Goal: Use online tool/utility: Utilize a website feature to perform a specific function

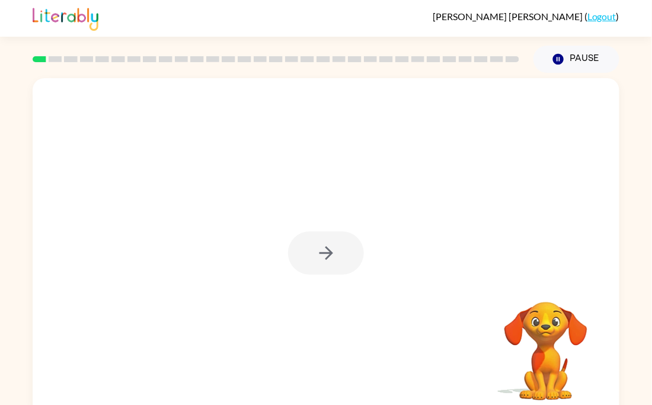
click at [329, 242] on div at bounding box center [326, 253] width 76 height 43
click at [330, 243] on div at bounding box center [326, 253] width 76 height 43
click at [332, 246] on div at bounding box center [326, 253] width 76 height 43
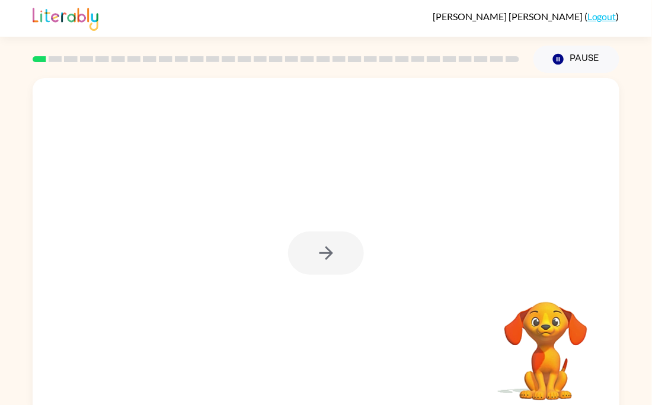
click at [332, 246] on div at bounding box center [326, 253] width 76 height 43
click at [333, 248] on icon "button" at bounding box center [326, 253] width 21 height 21
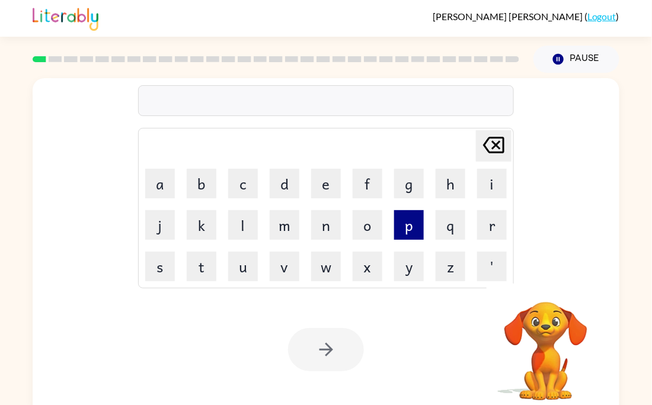
click at [405, 225] on button "p" at bounding box center [409, 225] width 30 height 30
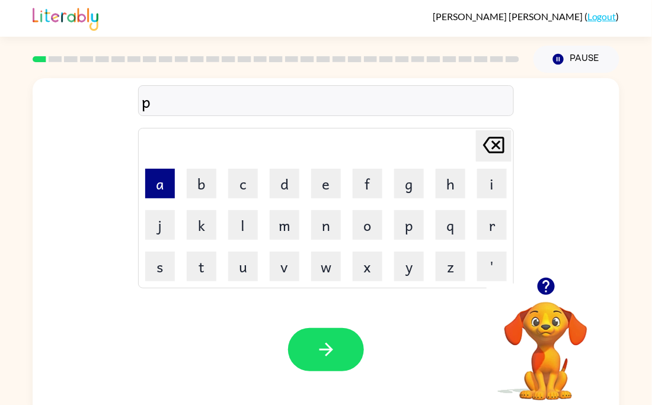
click at [168, 188] on button "a" at bounding box center [160, 184] width 30 height 30
type button "a"
click at [320, 232] on button "n" at bounding box center [326, 225] width 30 height 30
click at [546, 338] on video "Your browser must support playing .mp4 files to use Literably. Please try using…" at bounding box center [545, 343] width 118 height 118
click at [374, 219] on button "o" at bounding box center [367, 225] width 30 height 30
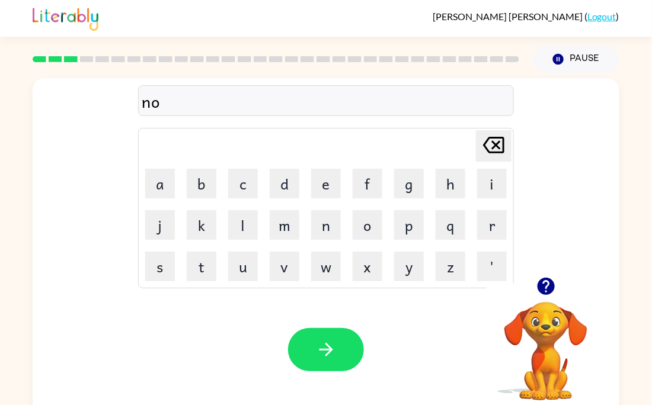
click at [535, 293] on icon "button" at bounding box center [545, 286] width 21 height 21
click at [542, 281] on icon "button" at bounding box center [545, 286] width 17 height 17
click at [542, 281] on div "no Delete Delete last character input a b c d e f g h i j k l m n o p q r s t u…" at bounding box center [326, 247] width 586 height 338
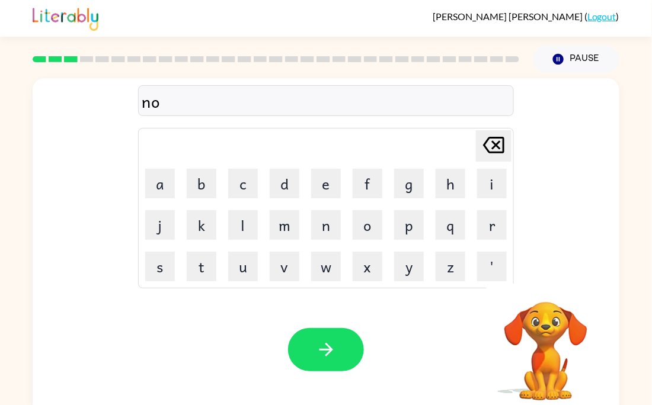
click at [542, 281] on div "no Delete Delete last character input a b c d e f g h i j k l m n o p q r s t u…" at bounding box center [326, 247] width 586 height 338
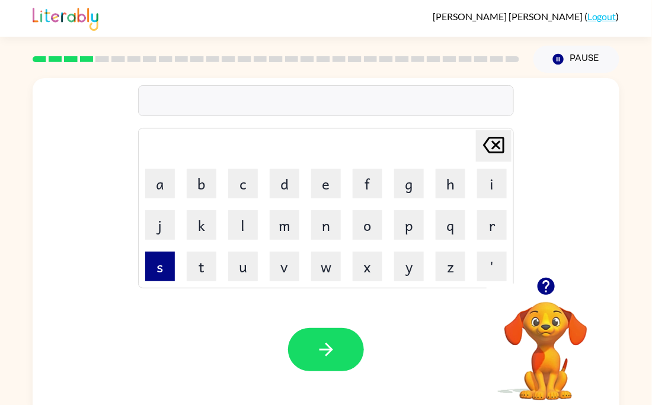
click at [172, 274] on button "s" at bounding box center [160, 267] width 30 height 30
click at [321, 260] on button "w" at bounding box center [326, 267] width 30 height 30
click at [484, 195] on button "i" at bounding box center [492, 184] width 30 height 30
click at [286, 237] on button "m" at bounding box center [284, 225] width 30 height 30
type button "m"
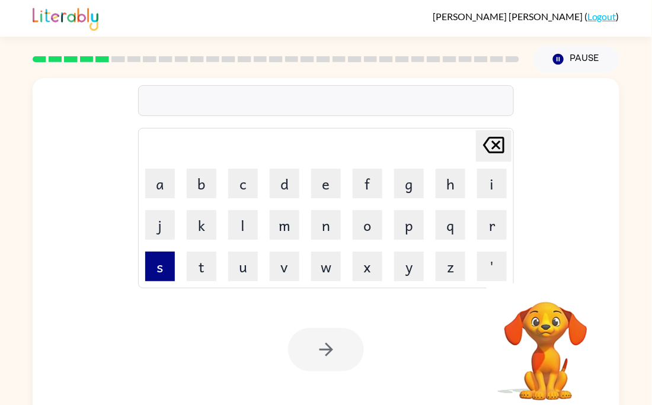
click at [155, 271] on button "s" at bounding box center [160, 267] width 30 height 30
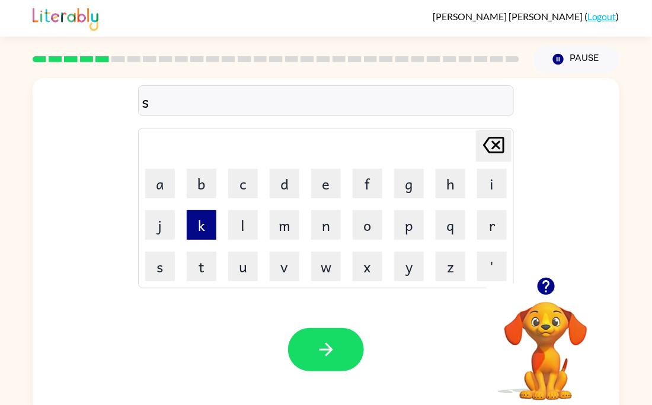
click at [200, 219] on button "k" at bounding box center [202, 225] width 30 height 30
click at [377, 222] on button "o" at bounding box center [367, 225] width 30 height 30
click at [255, 264] on button "u" at bounding box center [243, 267] width 30 height 30
click at [212, 273] on button "t" at bounding box center [202, 267] width 30 height 30
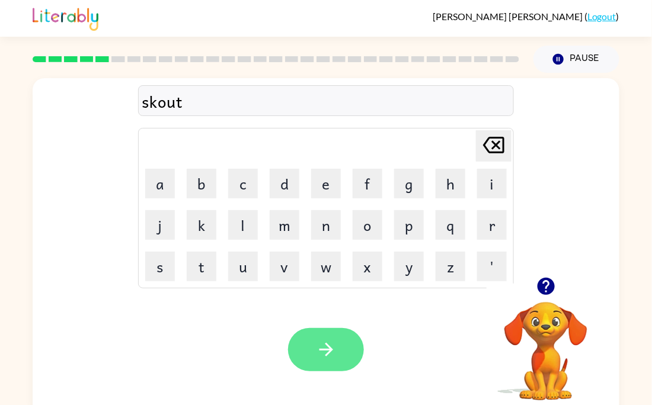
click at [348, 338] on button "button" at bounding box center [326, 349] width 76 height 43
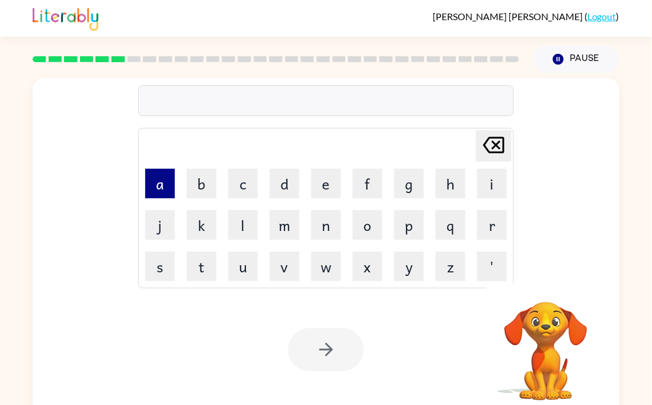
click at [167, 190] on button "a" at bounding box center [160, 184] width 30 height 30
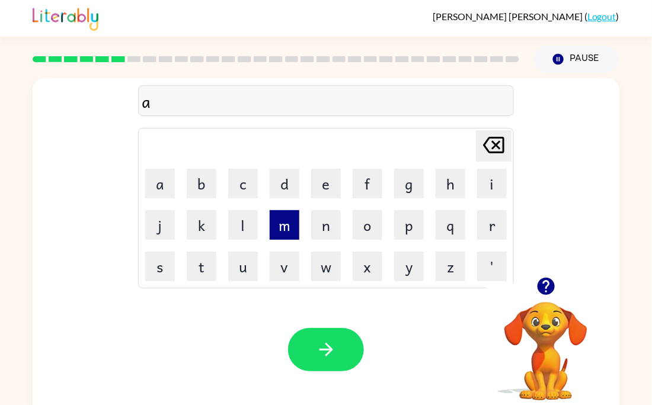
click at [283, 239] on button "m" at bounding box center [284, 225] width 30 height 30
click at [347, 195] on td "f" at bounding box center [367, 183] width 40 height 40
click at [329, 188] on button "e" at bounding box center [326, 184] width 30 height 30
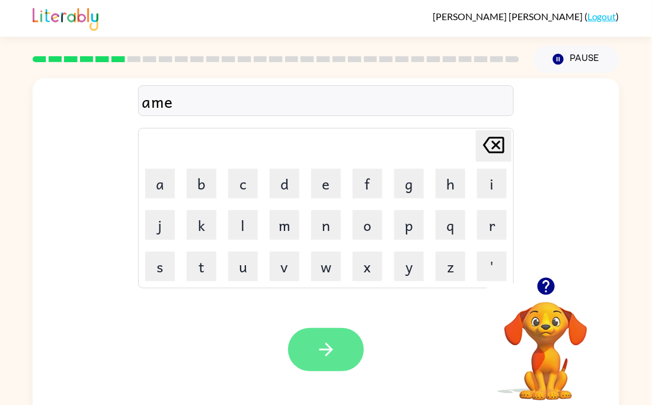
click at [310, 334] on button "button" at bounding box center [326, 349] width 76 height 43
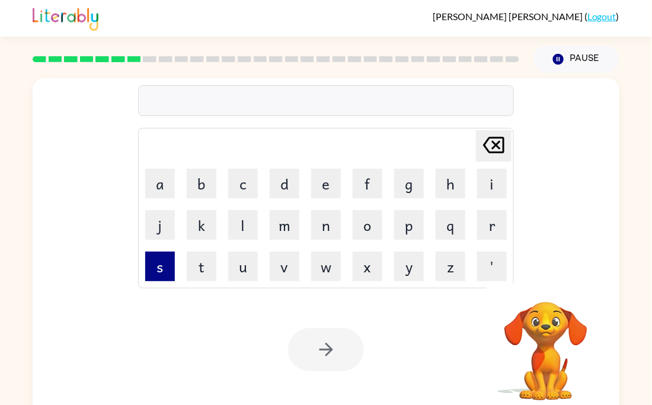
click at [152, 272] on button "s" at bounding box center [160, 267] width 30 height 30
click at [204, 222] on button "k" at bounding box center [202, 225] width 30 height 30
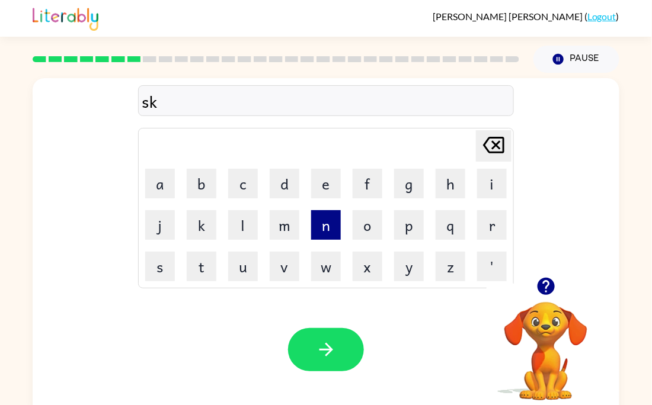
type button "k"
click at [394, 187] on button "g" at bounding box center [409, 184] width 30 height 30
click at [157, 176] on button "a" at bounding box center [160, 184] width 30 height 30
type button "a"
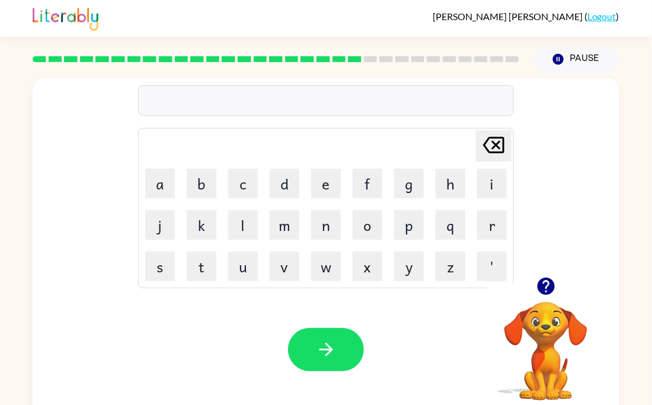
click at [550, 286] on icon "button" at bounding box center [545, 286] width 17 height 17
